Goal: Task Accomplishment & Management: Use online tool/utility

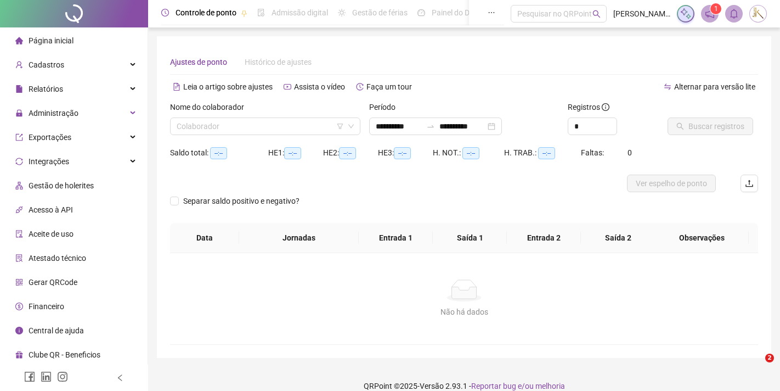
type input "**********"
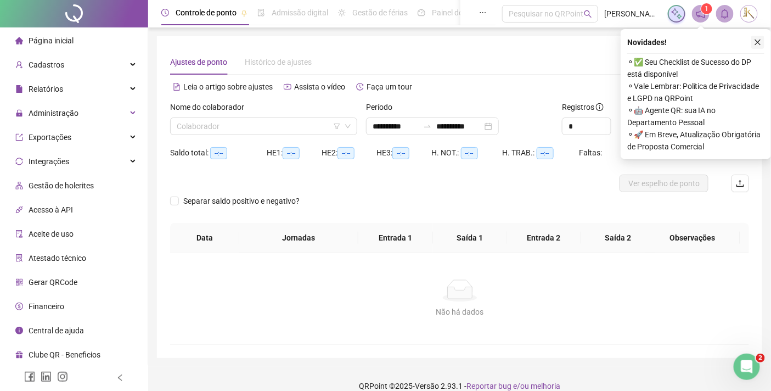
click at [756, 41] on icon "close" at bounding box center [758, 43] width 6 height 6
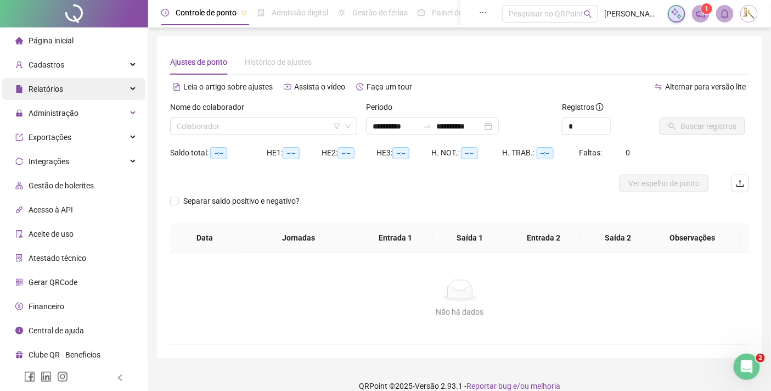
click at [59, 92] on span "Relatórios" at bounding box center [46, 88] width 35 height 9
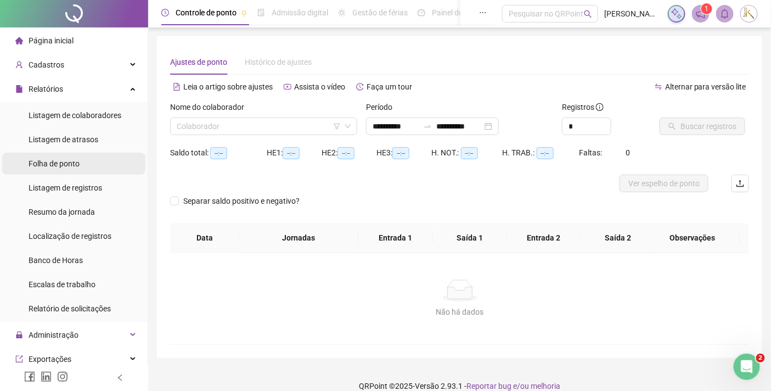
click at [56, 162] on span "Folha de ponto" at bounding box center [54, 163] width 51 height 9
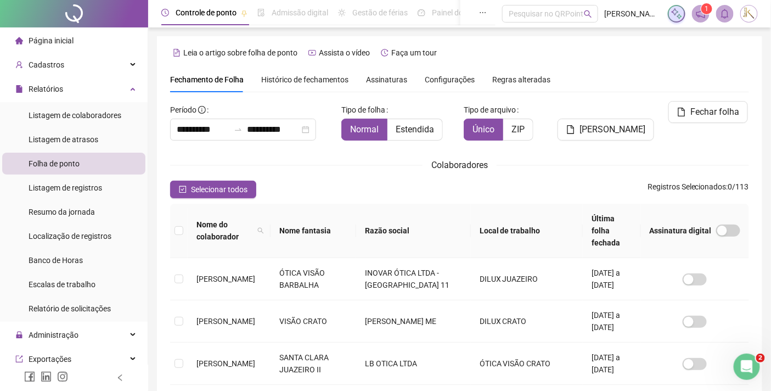
click at [528, 223] on th "Local de trabalho" at bounding box center [527, 231] width 112 height 54
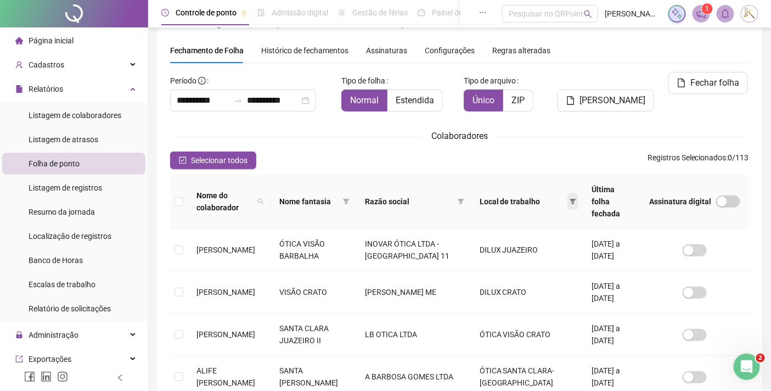
click at [569, 198] on icon "filter" at bounding box center [572, 201] width 7 height 7
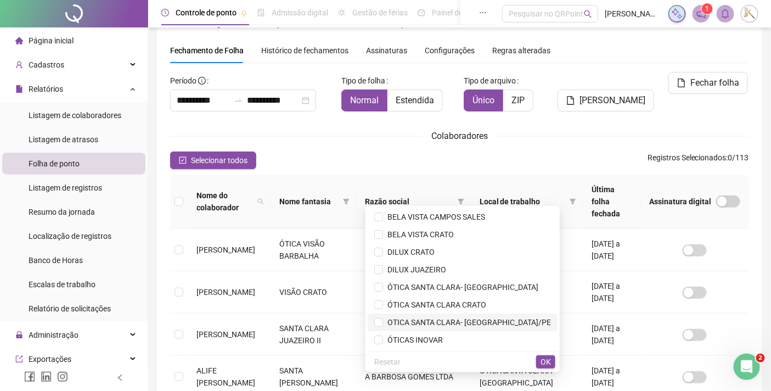
click at [507, 320] on span "OTICA SANTA CLARA- [GEOGRAPHIC_DATA]/PE" at bounding box center [467, 322] width 168 height 9
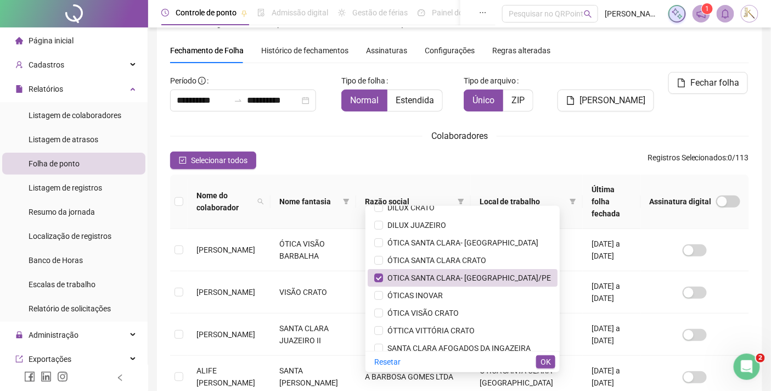
scroll to position [0, 0]
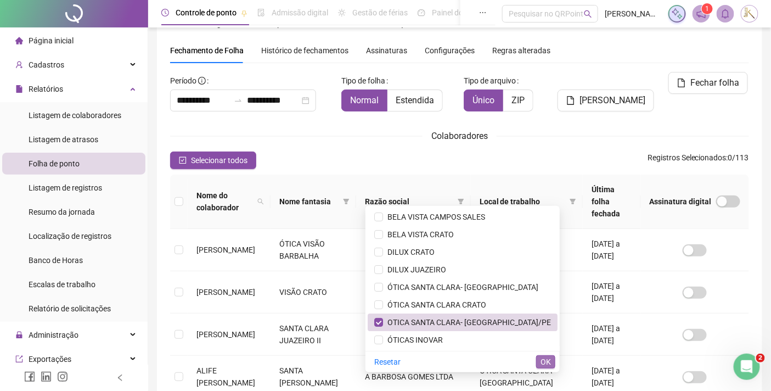
click at [544, 357] on span "OK" at bounding box center [545, 362] width 10 height 12
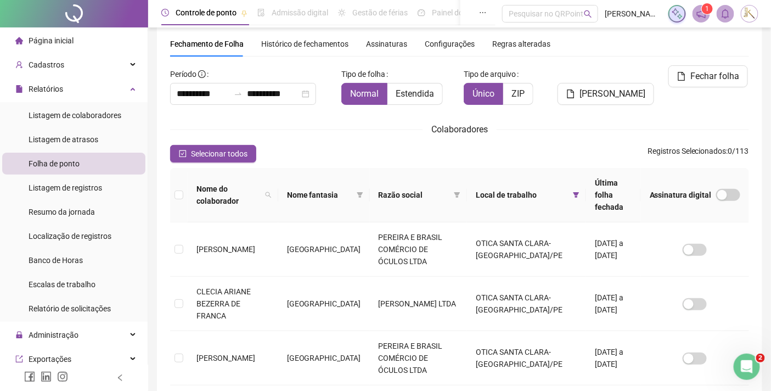
scroll to position [29, 0]
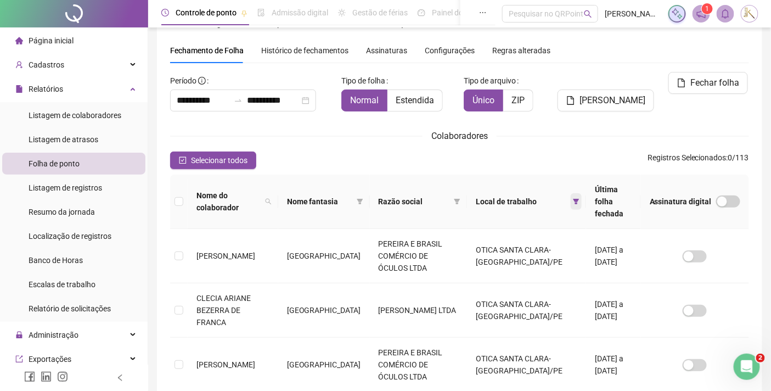
click at [571, 193] on span at bounding box center [576, 201] width 11 height 16
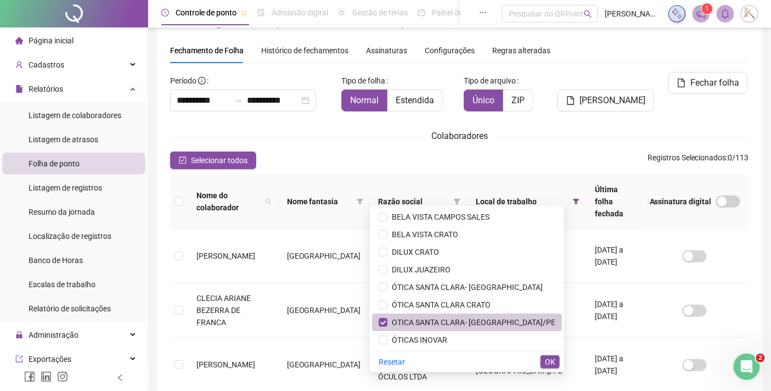
click at [399, 321] on span "OTICA SANTA CLARA- [GEOGRAPHIC_DATA]/PE" at bounding box center [471, 322] width 168 height 9
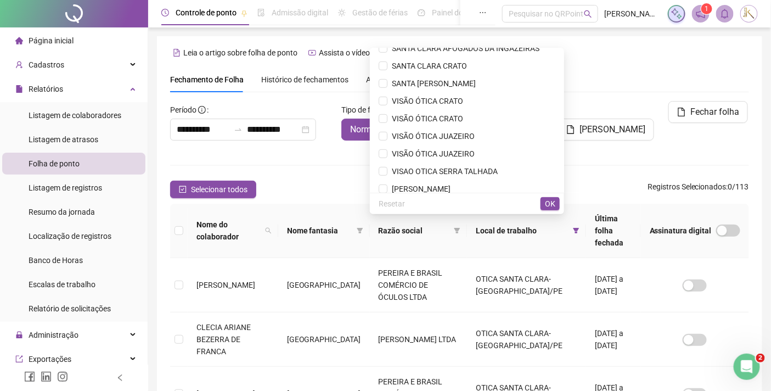
scroll to position [228, 0]
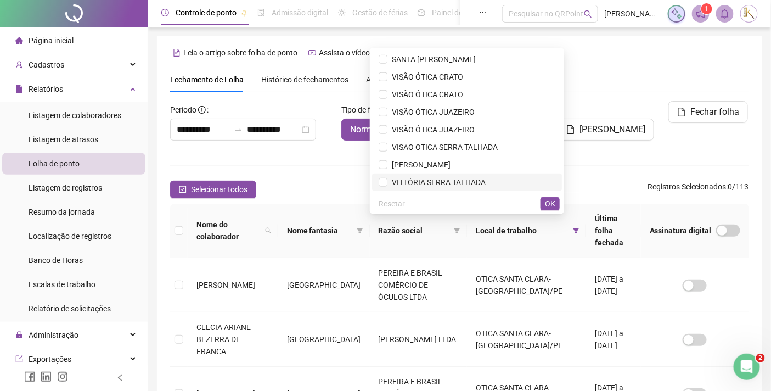
click at [452, 182] on span "VITTÓRIA SERRA TALHADA" at bounding box center [436, 182] width 98 height 9
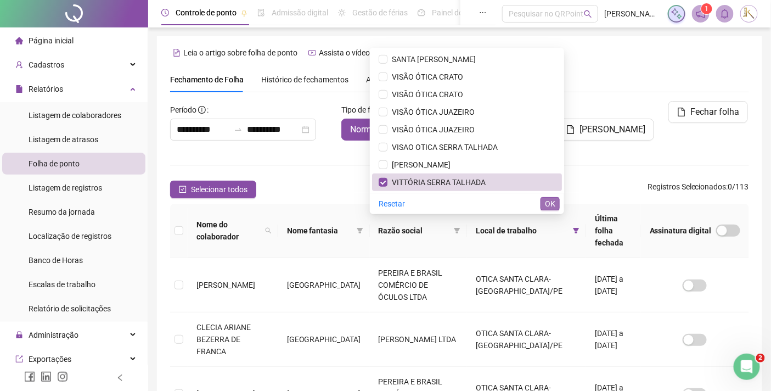
click at [550, 200] on span "OK" at bounding box center [550, 204] width 10 height 12
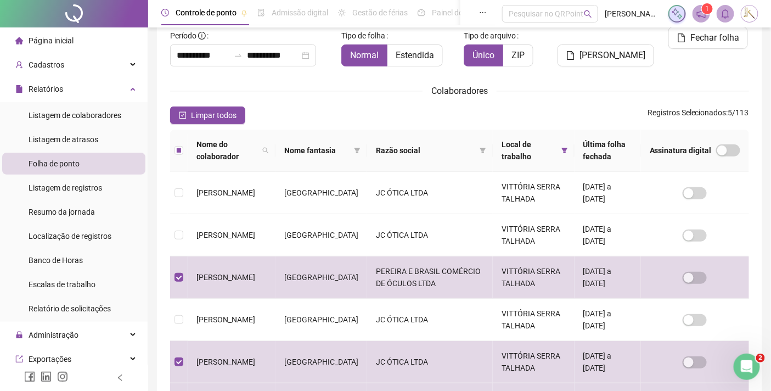
scroll to position [0, 0]
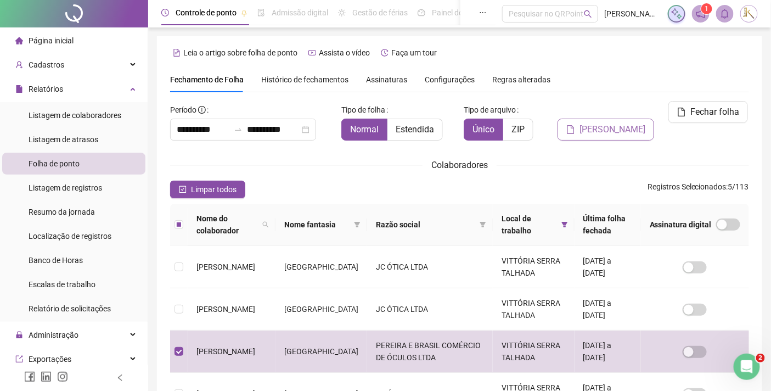
click at [599, 128] on span "[PERSON_NAME]" at bounding box center [612, 129] width 66 height 13
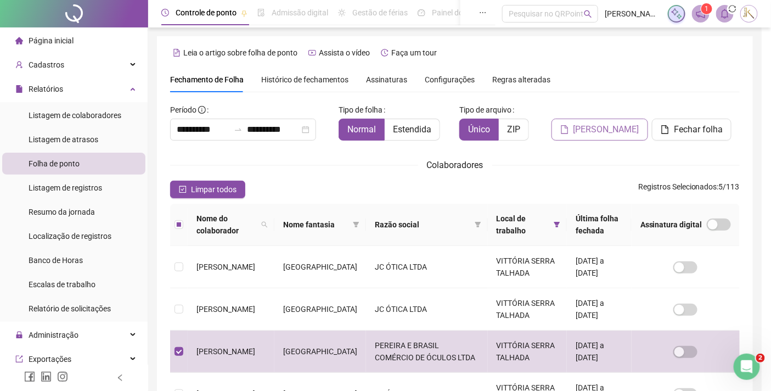
scroll to position [29, 0]
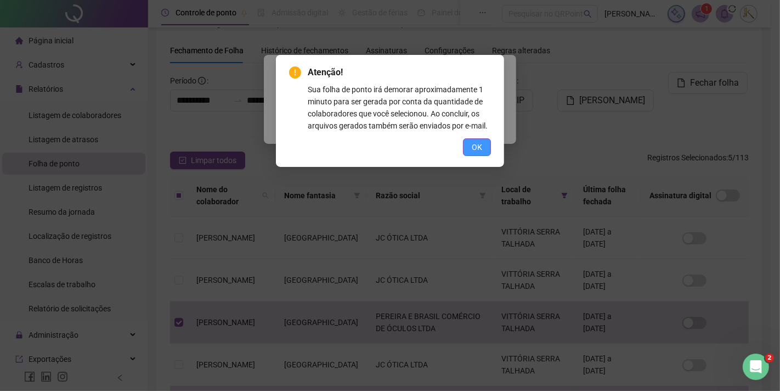
click at [489, 141] on button "OK" at bounding box center [477, 147] width 28 height 18
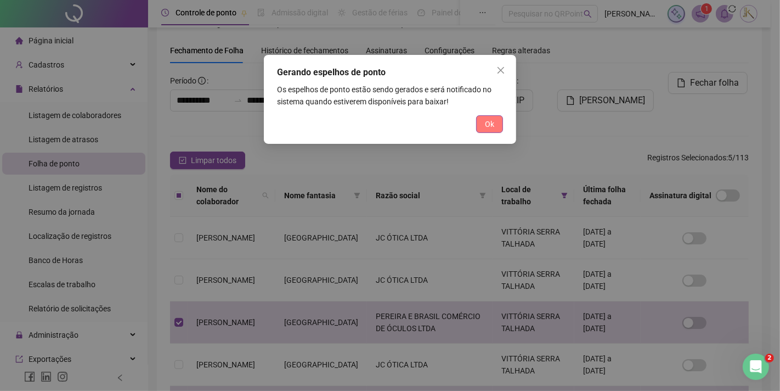
click at [489, 121] on span "Ok" at bounding box center [489, 124] width 9 height 12
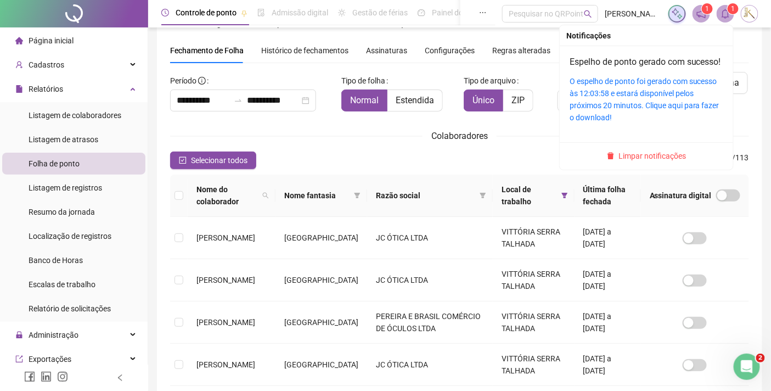
click at [728, 9] on sup "1" at bounding box center [733, 8] width 11 height 11
click at [621, 103] on link "O espelho de ponto foi gerado com sucesso às 12:03:58 e estará disponível pelos…" at bounding box center [644, 99] width 150 height 45
